Goal: Find specific page/section: Find specific page/section

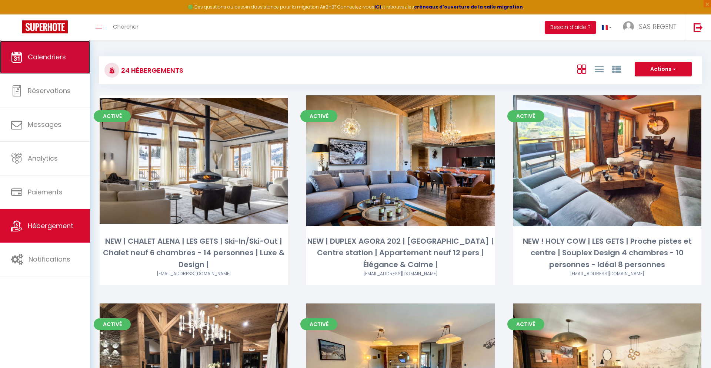
click at [60, 55] on span "Calendriers" at bounding box center [47, 56] width 38 height 9
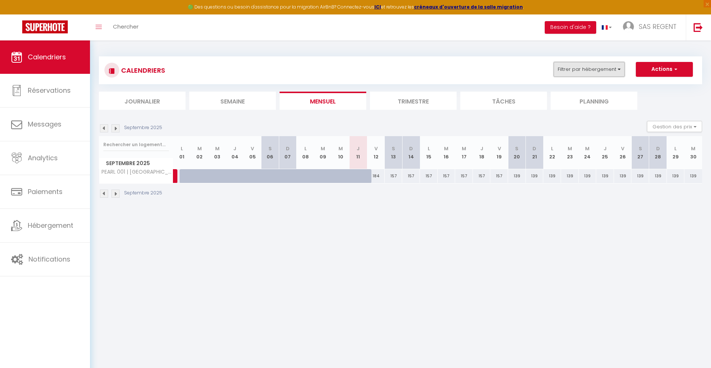
click at [615, 75] on button "Filtrer par hébergement" at bounding box center [589, 69] width 71 height 15
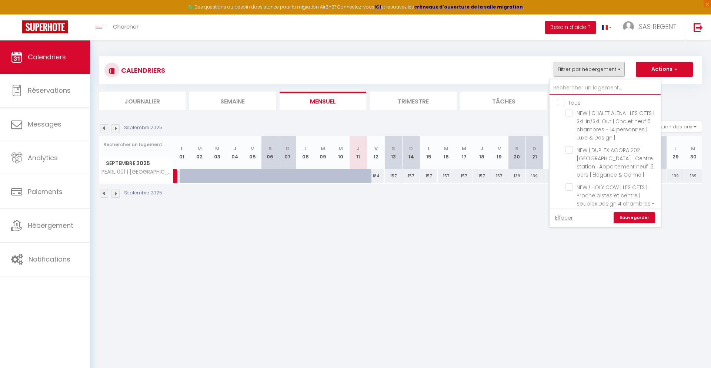
click at [573, 88] on input "text" at bounding box center [605, 87] width 111 height 13
type input "n"
checkbox input "false"
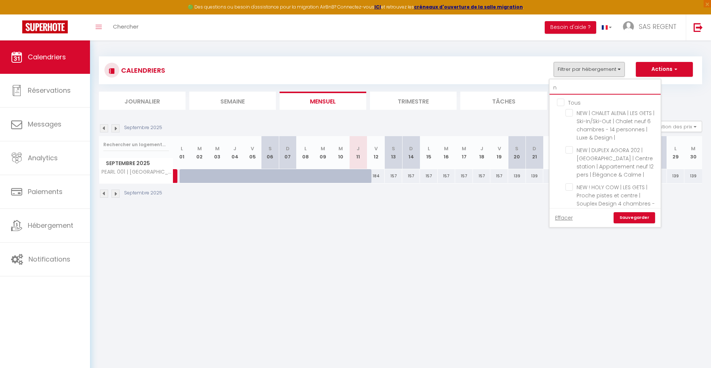
checkbox input "false"
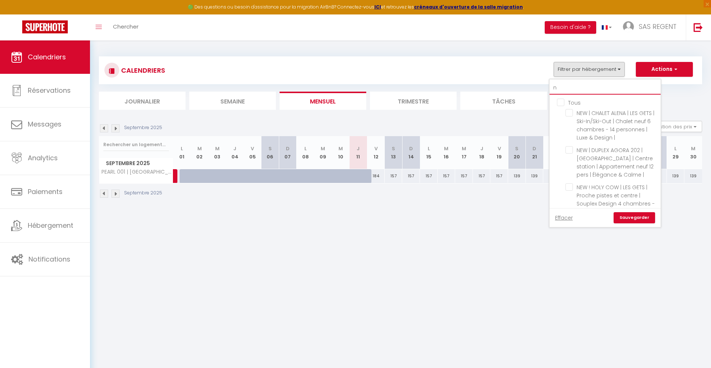
checkbox input "false"
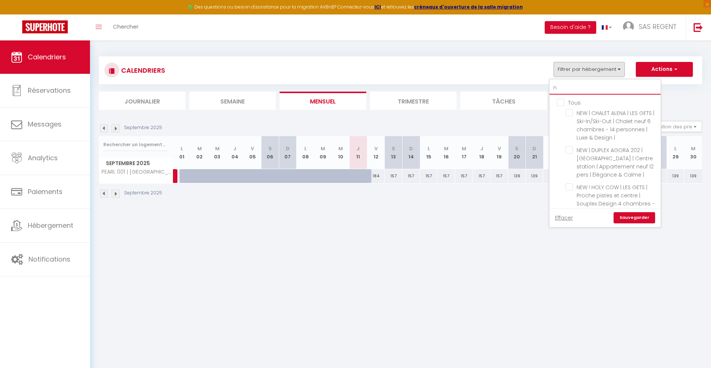
checkbox input "false"
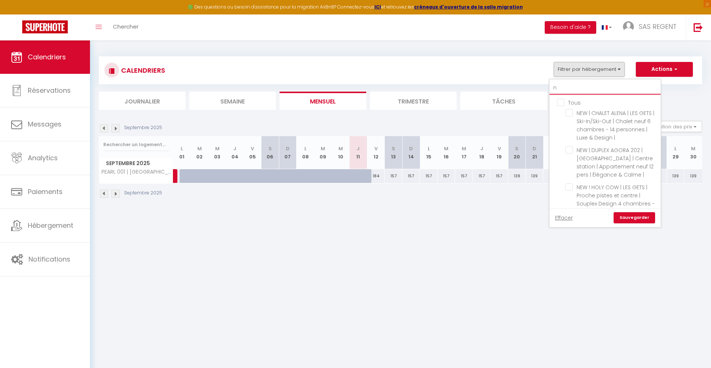
checkbox input "false"
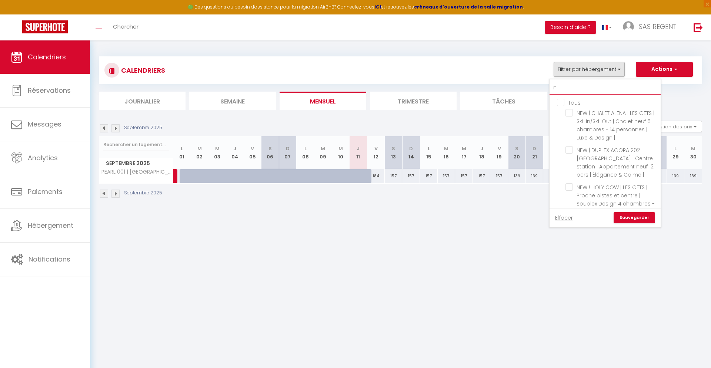
type input "na"
checkbox input "false"
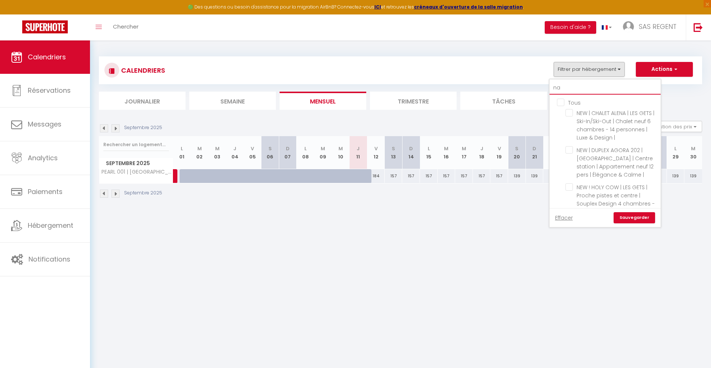
checkbox input "false"
type input "nag"
checkbox input "false"
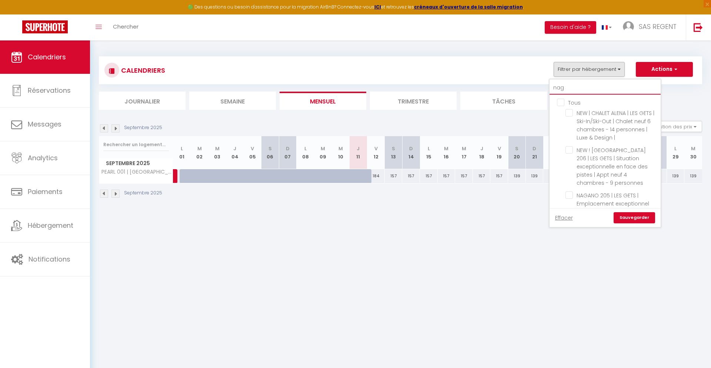
checkbox input "false"
type input "naga"
checkbox input "false"
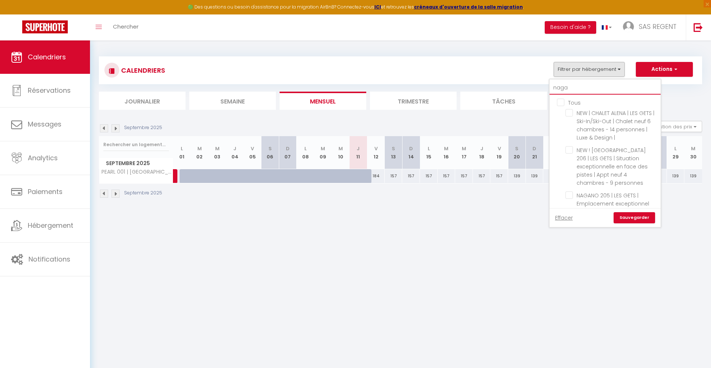
checkbox input "false"
type input "nagan"
checkbox input "false"
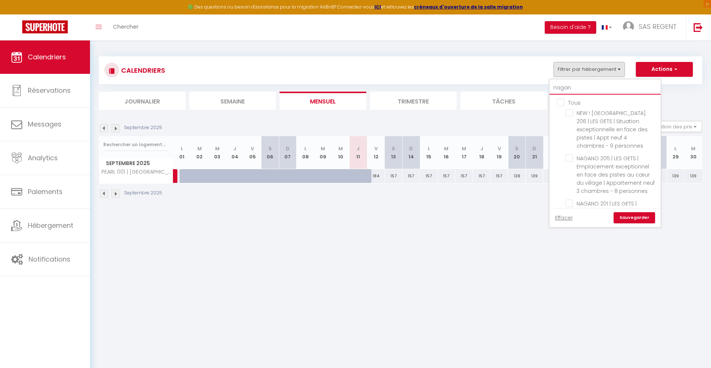
checkbox input "false"
type input "[GEOGRAPHIC_DATA]"
checkbox input "false"
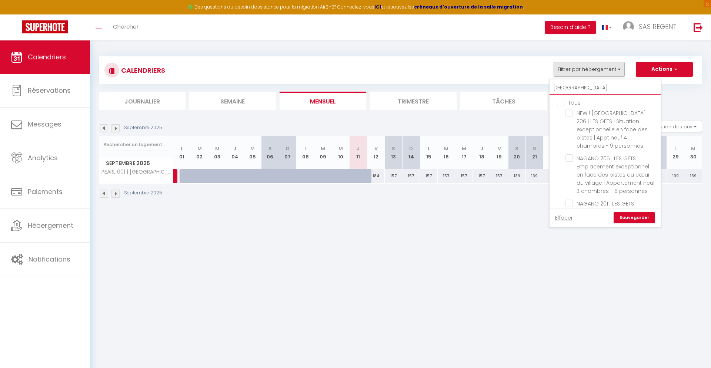
checkbox input "false"
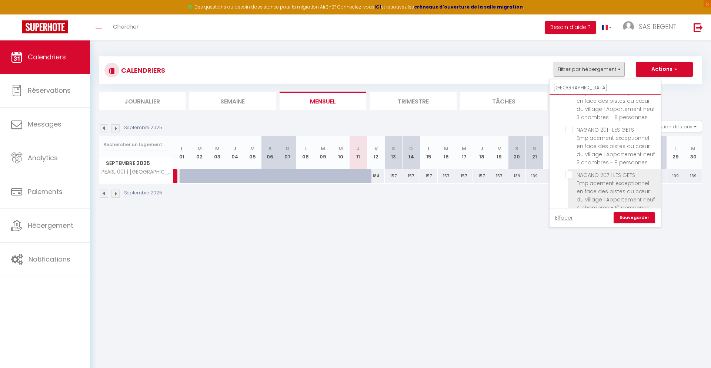
type input "[GEOGRAPHIC_DATA]"
click at [569, 171] on input "NAGANO 207 | LES GETS | Emplacement exceptionnel en face des pistes au cœur du …" at bounding box center [612, 174] width 93 height 7
checkbox input "true"
checkbox input "false"
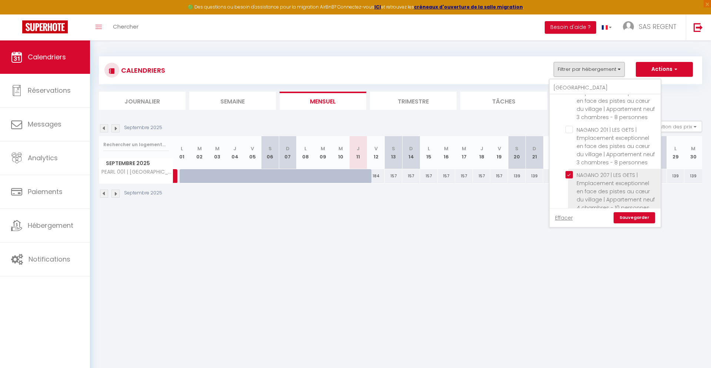
checkbox input "false"
click at [629, 218] on link "Sauvegarder" at bounding box center [635, 217] width 42 height 11
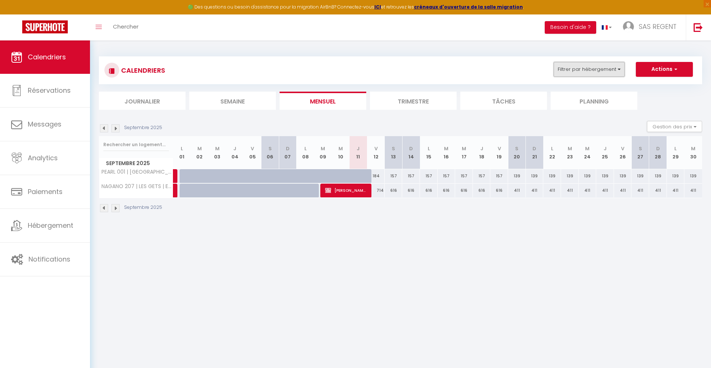
click at [595, 75] on button "Filtrer par hébergement" at bounding box center [589, 69] width 71 height 15
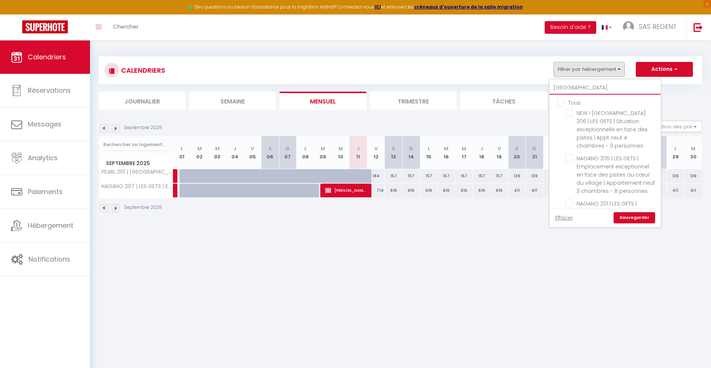
click at [581, 91] on input "[GEOGRAPHIC_DATA]" at bounding box center [605, 87] width 111 height 13
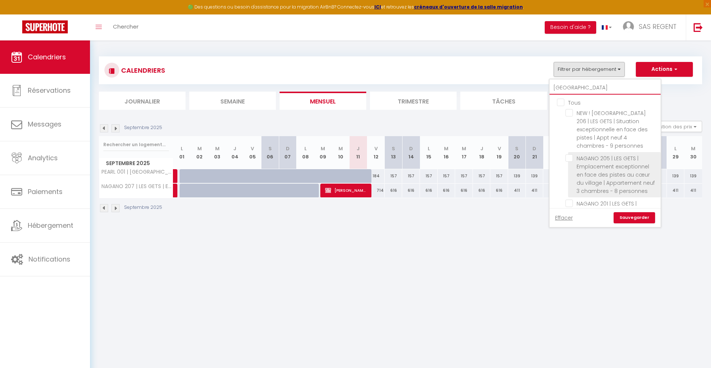
scroll to position [35, 0]
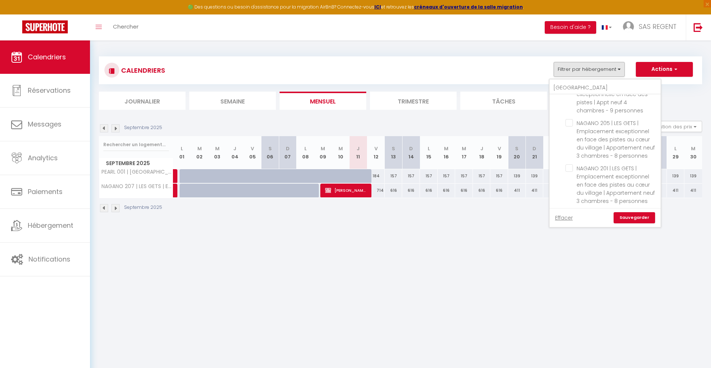
click at [636, 219] on link "Sauvegarder" at bounding box center [635, 217] width 42 height 11
